Goal: Task Accomplishment & Management: Complete application form

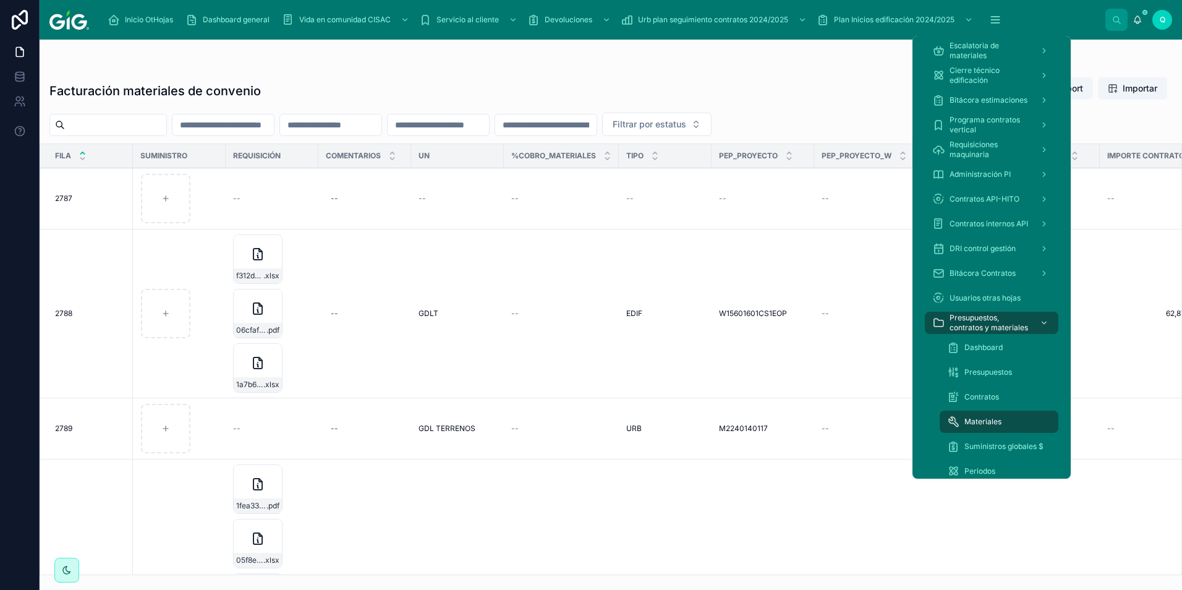
click at [994, 24] on icon "scrollable content" at bounding box center [995, 20] width 12 height 12
click at [1015, 339] on div "Dashboard" at bounding box center [999, 347] width 104 height 20
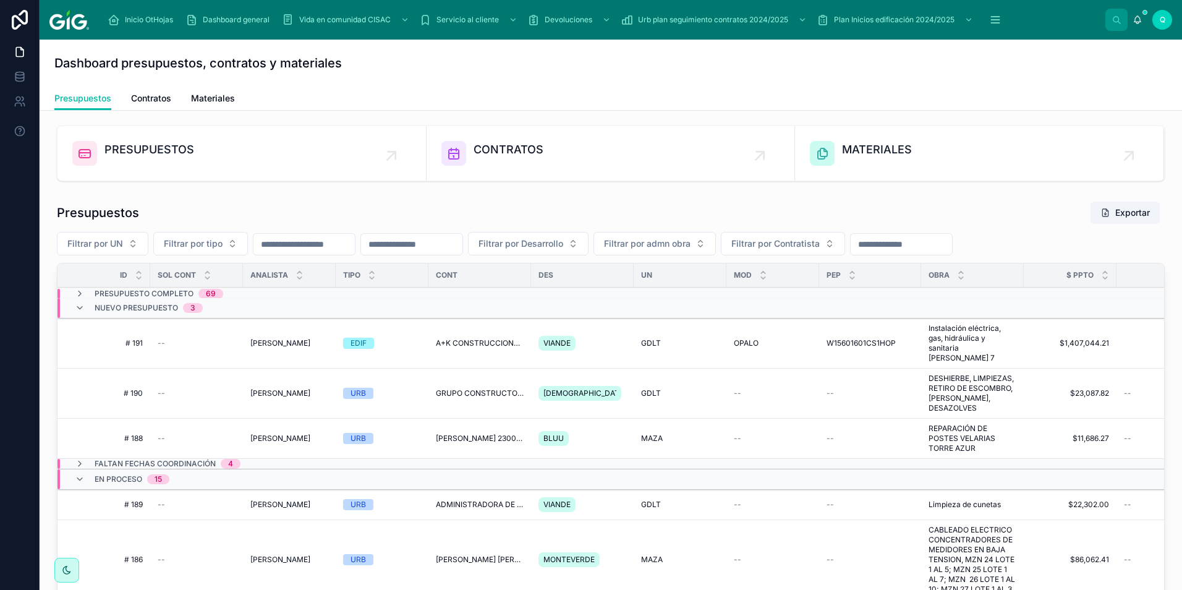
click at [226, 459] on span "4" at bounding box center [231, 464] width 20 height 10
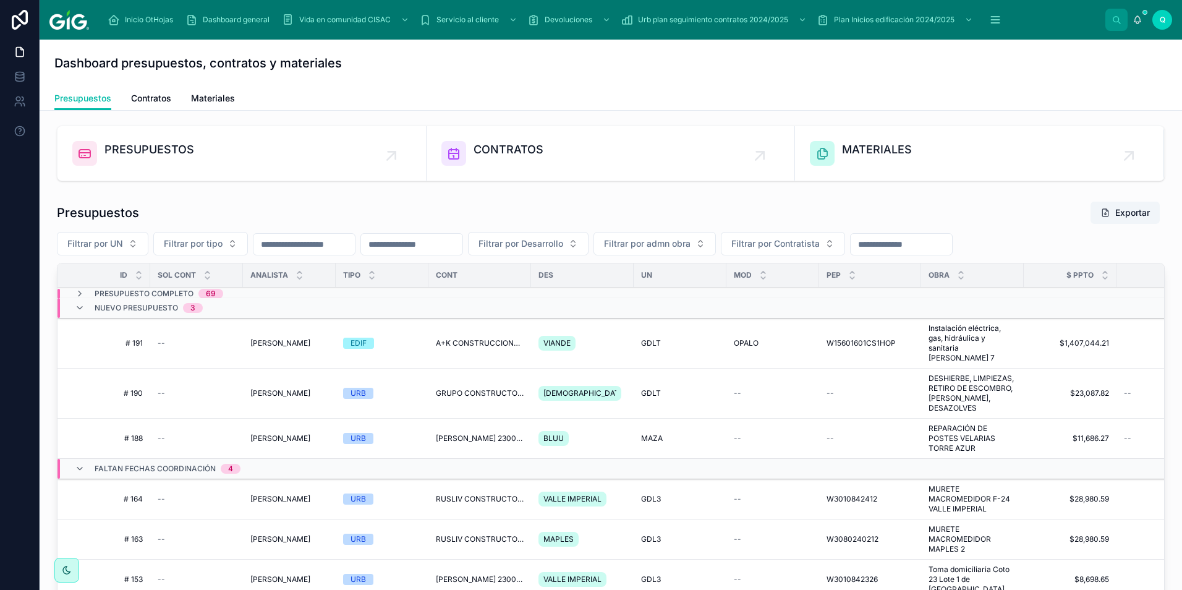
click at [155, 293] on span "Presupuesto Completo" at bounding box center [144, 294] width 99 height 10
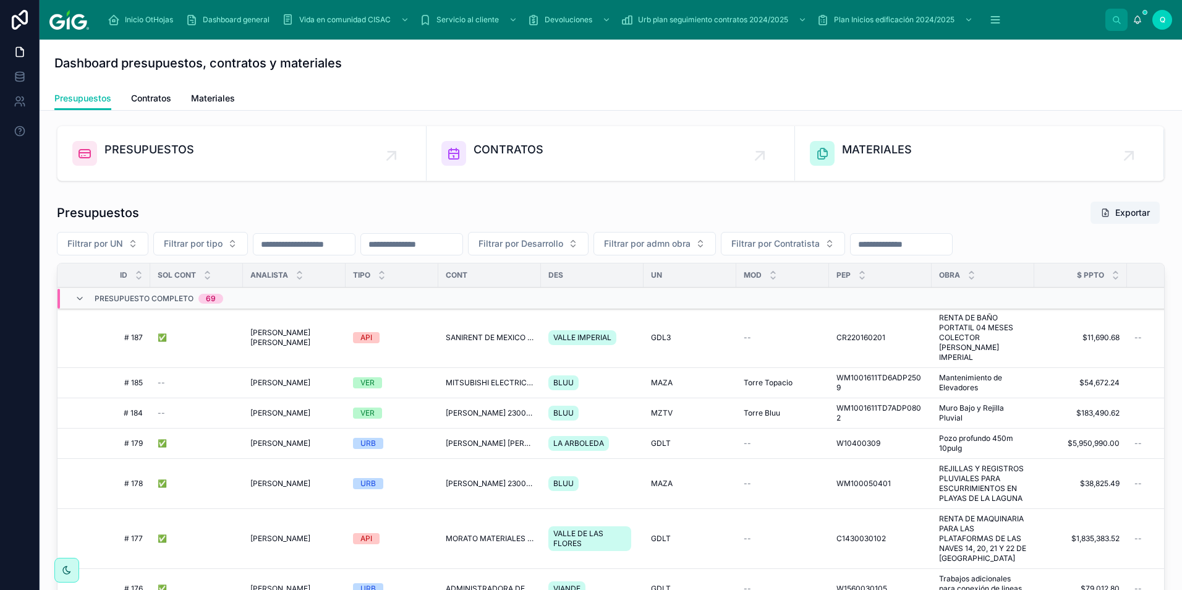
click at [465, 332] on span "SANIRENT DE MEXICO S.A. DE C.V. 2400001756" at bounding box center [490, 337] width 88 height 10
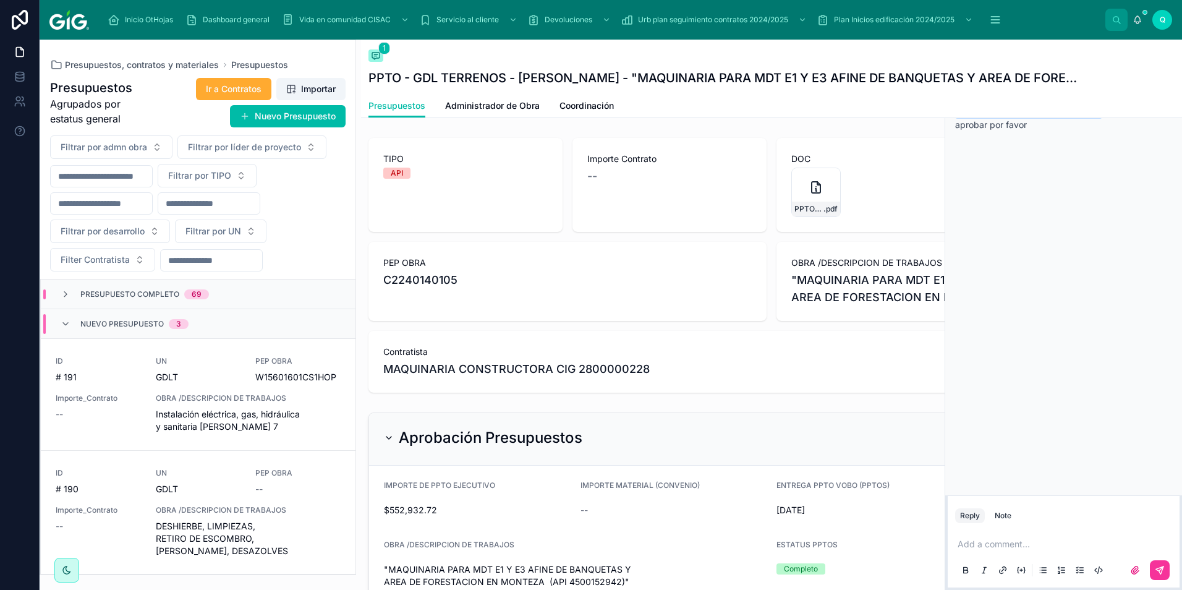
click at [1177, 53] on div "1 Comment" at bounding box center [1063, 55] width 237 height 30
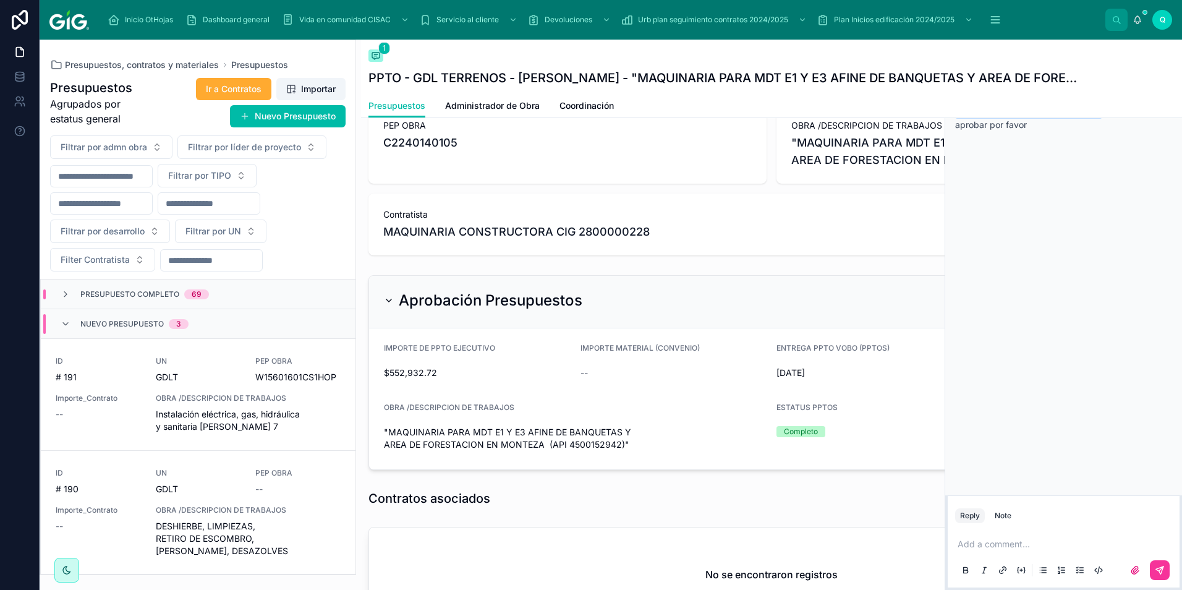
scroll to position [258, 0]
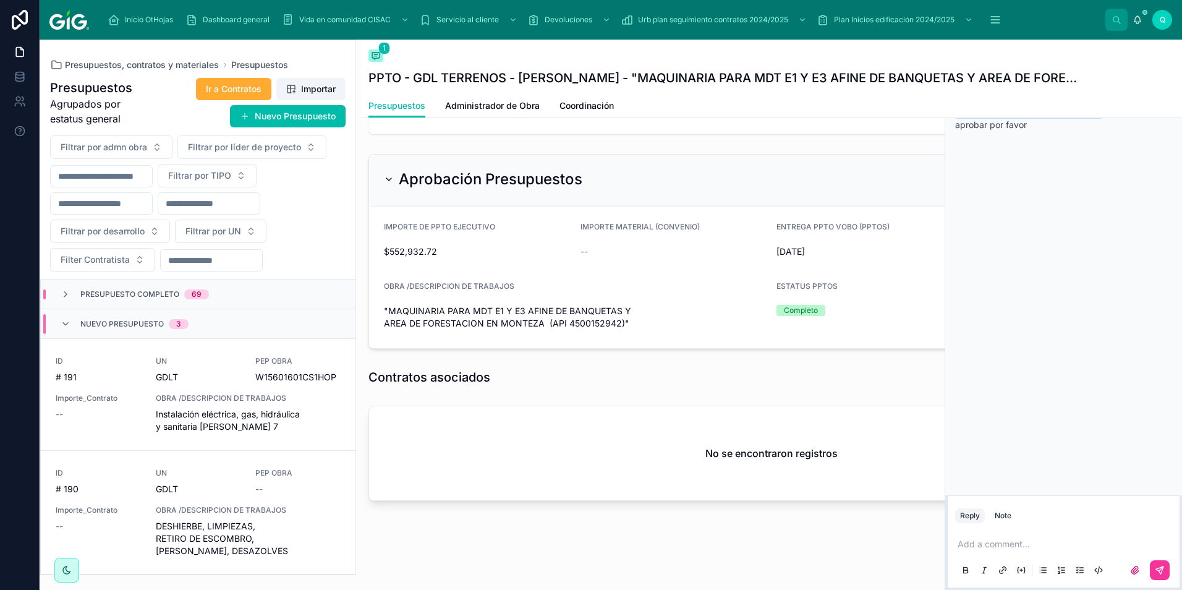
click at [1172, 53] on icon at bounding box center [1171, 54] width 9 height 10
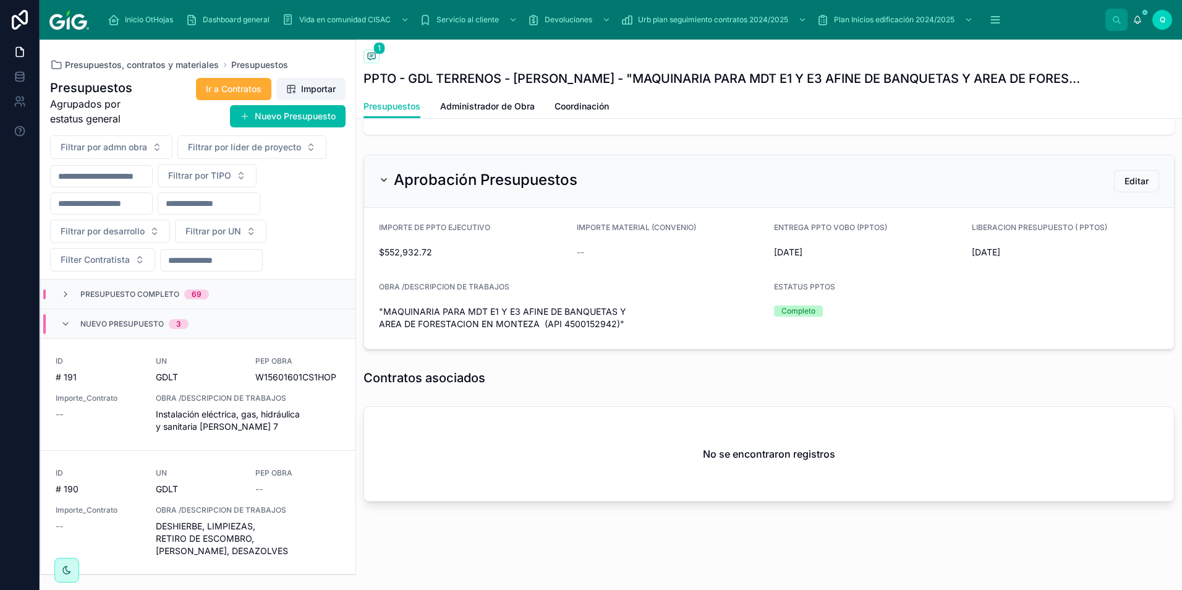
click at [604, 111] on span "Coordinación" at bounding box center [581, 106] width 54 height 12
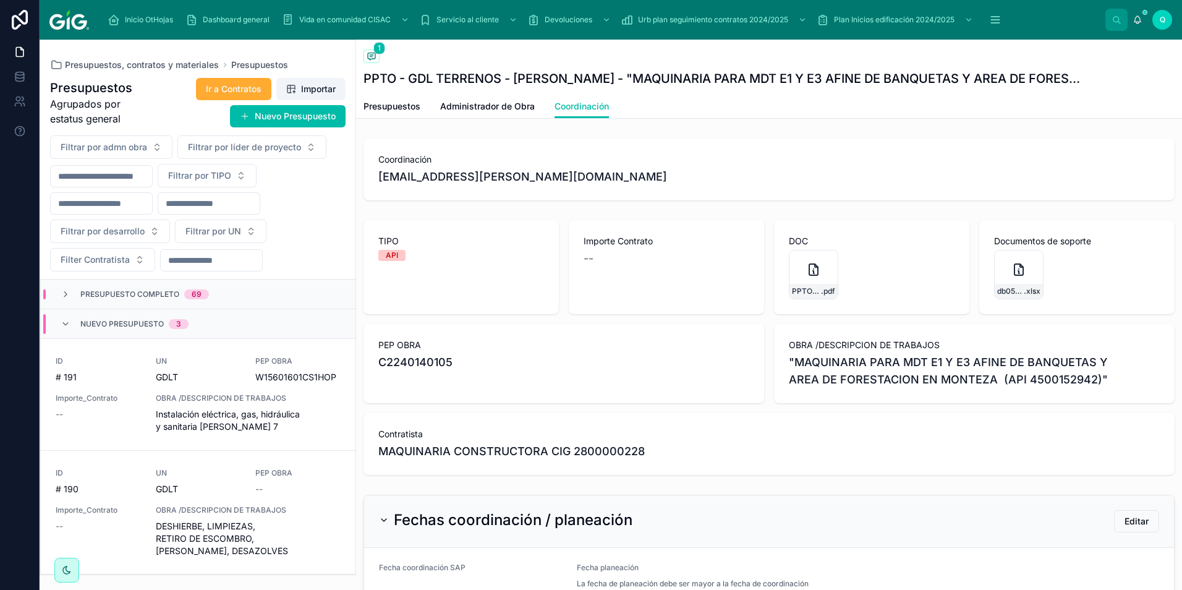
click at [1128, 518] on span "Editar" at bounding box center [1136, 521] width 24 height 12
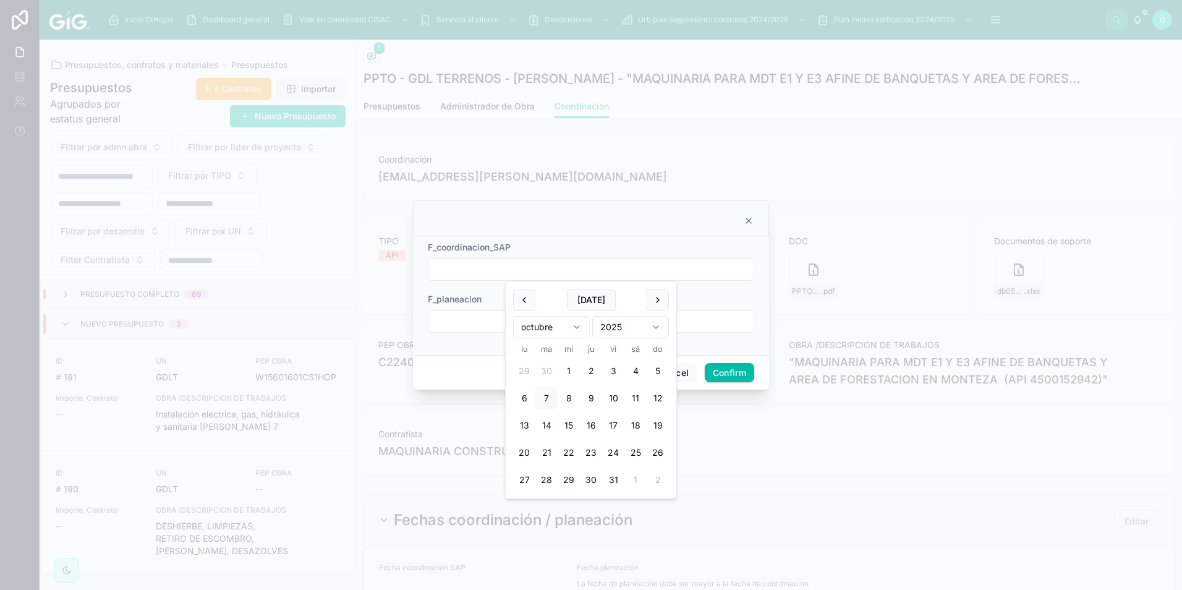
click at [554, 264] on input "text" at bounding box center [590, 269] width 325 height 17
click at [546, 399] on button "7" at bounding box center [546, 398] width 22 height 22
type input "*********"
click at [472, 321] on input "text" at bounding box center [590, 321] width 325 height 17
click at [546, 452] on button "7" at bounding box center [546, 450] width 22 height 22
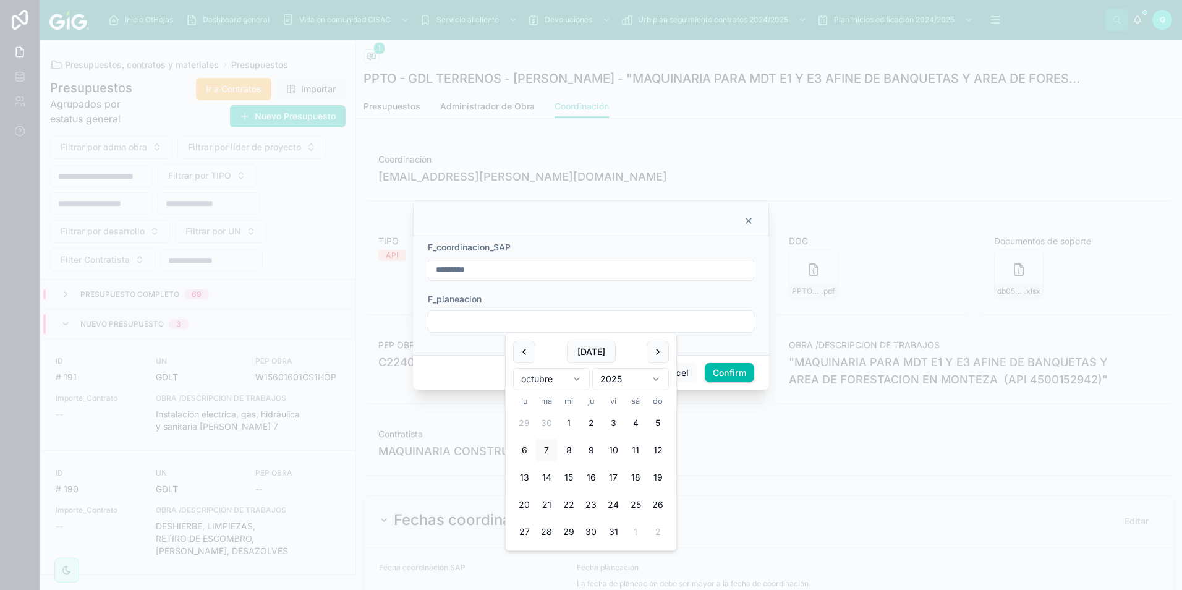
type input "*********"
click at [473, 364] on div "Cancel Confirm" at bounding box center [591, 372] width 356 height 35
click at [725, 373] on button "Confirm" at bounding box center [729, 373] width 49 height 20
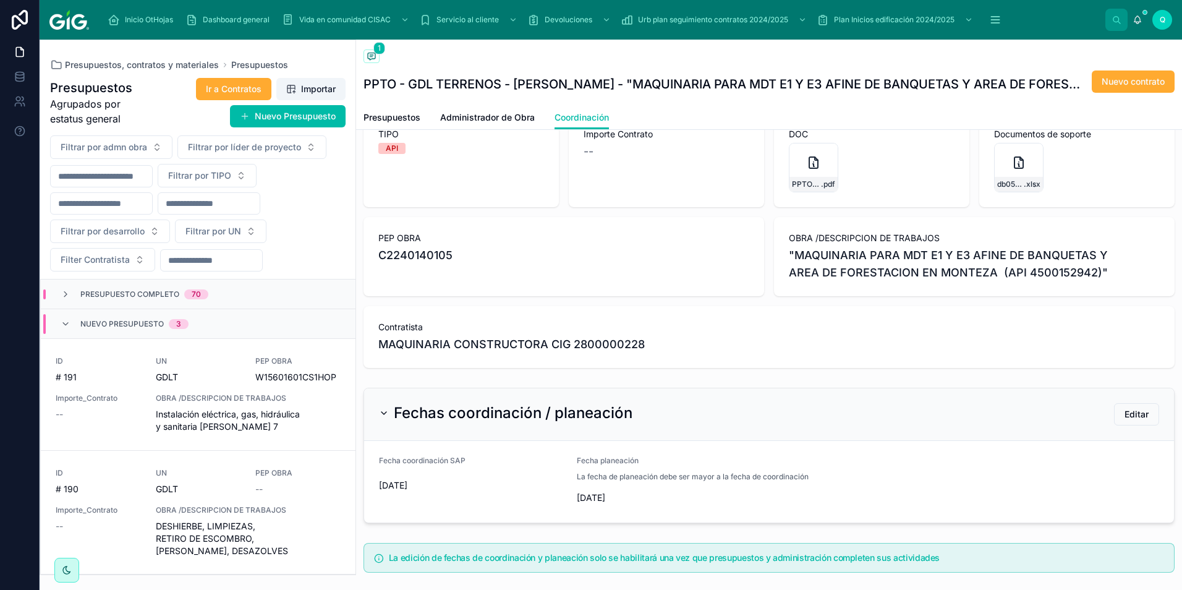
scroll to position [185, 0]
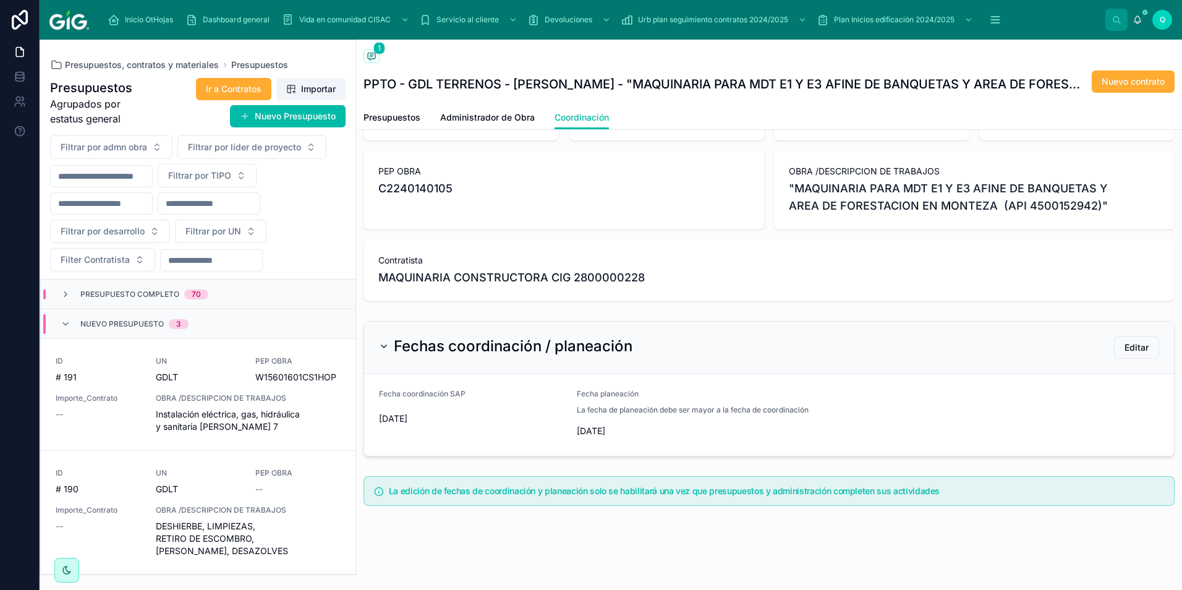
click at [1127, 80] on span "Nuevo contrato" at bounding box center [1132, 81] width 63 height 12
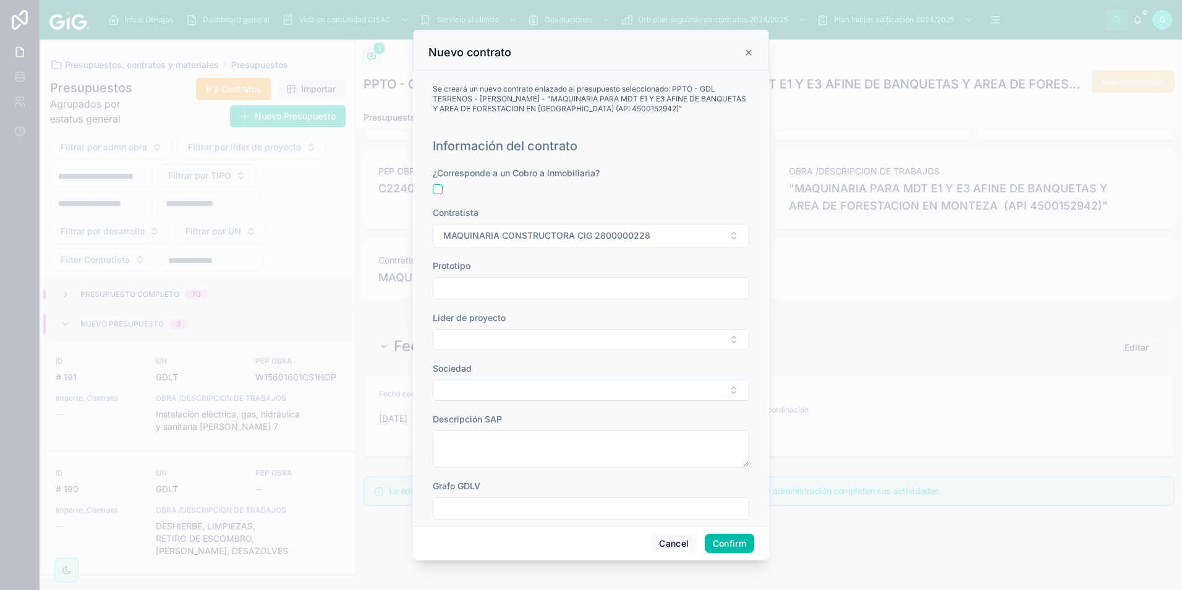
click at [750, 53] on icon at bounding box center [748, 53] width 10 height 10
